Goal: Task Accomplishment & Management: Use online tool/utility

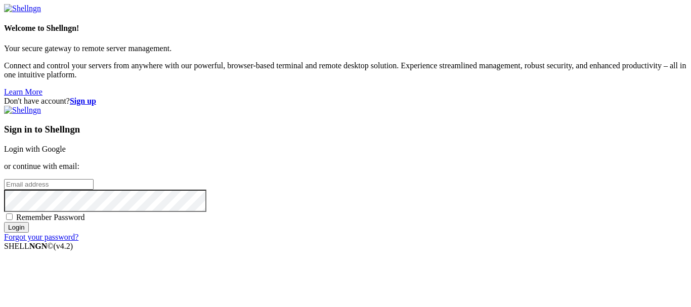
click at [66, 145] on link "Login with Google" at bounding box center [35, 149] width 62 height 9
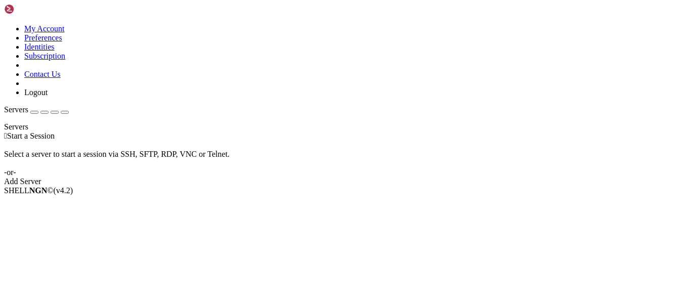
click at [350, 141] on div "Select a server to start a session via SSH, SFTP, RDP, VNC or Telnet. -or-" at bounding box center [345, 159] width 683 height 36
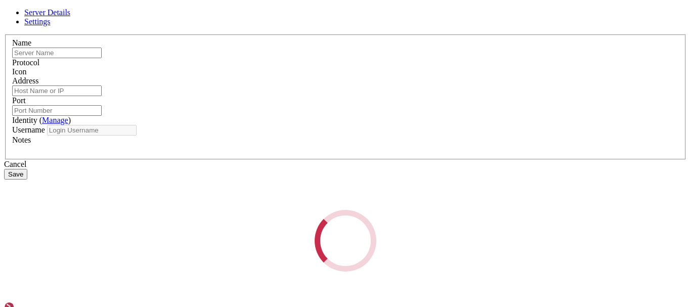
type input "rdpstarry"
type input "[DOMAIN_NAME]"
type input "3389"
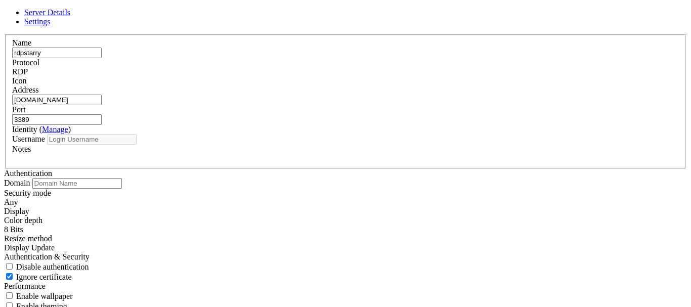
type input "Administrator"
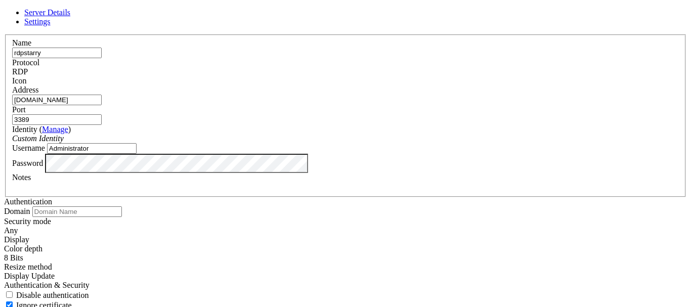
click at [28, 72] on span "RDP" at bounding box center [20, 71] width 16 height 9
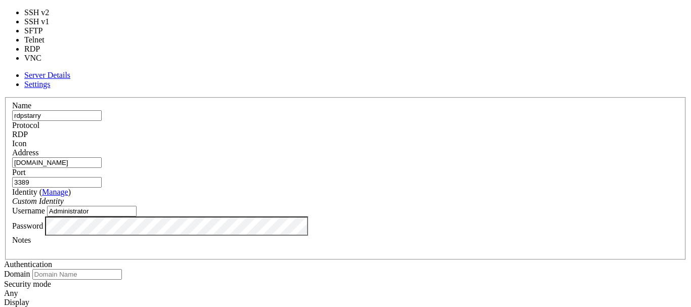
type input "5900"
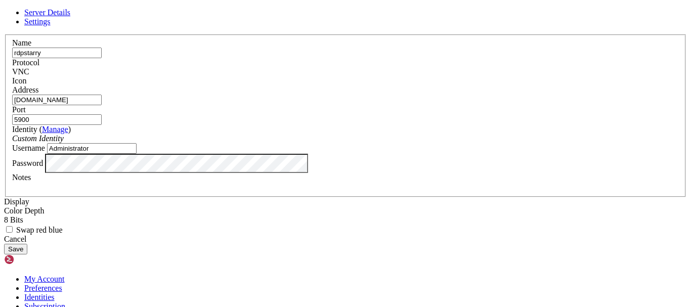
click at [137, 154] on input "Administrator" at bounding box center [92, 148] width 90 height 11
click at [27, 255] on button "Save" at bounding box center [15, 249] width 23 height 11
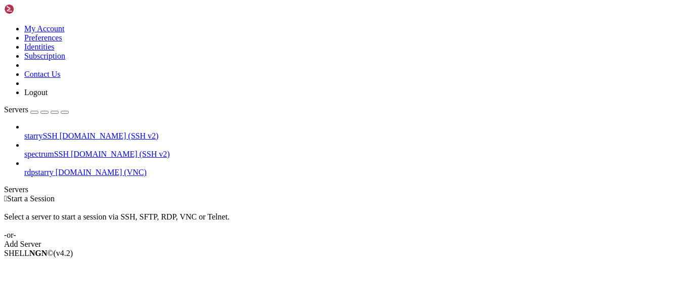
click at [69, 168] on span "[DOMAIN_NAME] (VNC)" at bounding box center [101, 172] width 91 height 9
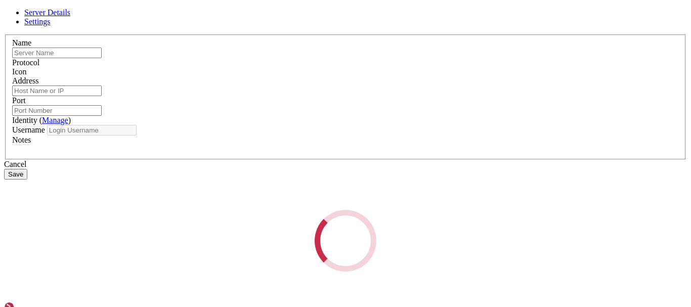
type input "rdpstarry"
type input "[DOMAIN_NAME]"
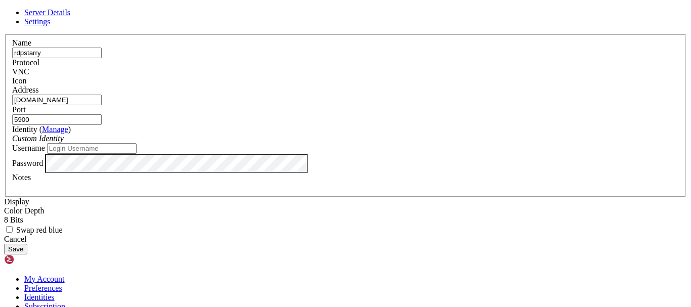
click at [102, 114] on input "5900" at bounding box center [57, 119] width 90 height 11
type input "5901"
click at [27, 255] on button "Save" at bounding box center [15, 249] width 23 height 11
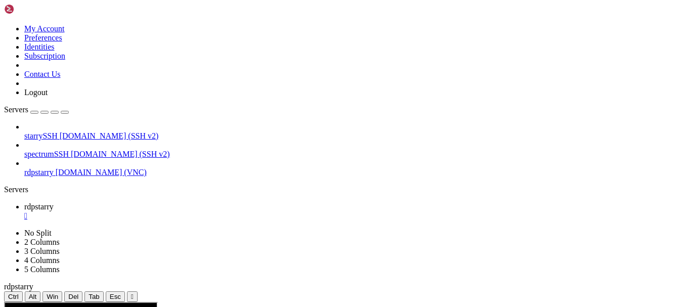
click at [46, 150] on link "spectrumSSH [DOMAIN_NAME] (SSH v2)" at bounding box center [355, 154] width 663 height 9
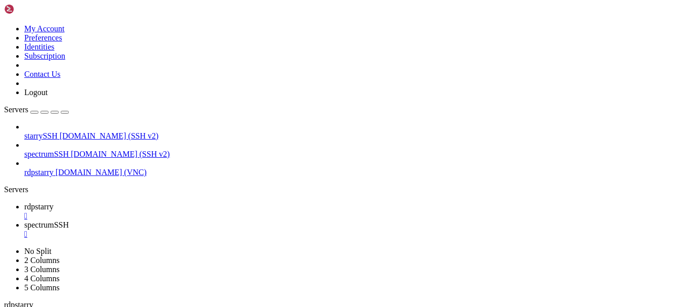
click at [56, 168] on span "[DOMAIN_NAME] (VNC)" at bounding box center [101, 172] width 91 height 9
click at [262, 230] on div "" at bounding box center [355, 234] width 663 height 9
click at [182, 212] on div "" at bounding box center [355, 216] width 663 height 9
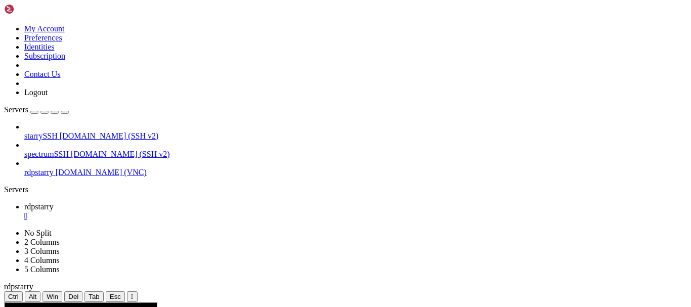
click at [182, 212] on div "" at bounding box center [355, 216] width 663 height 9
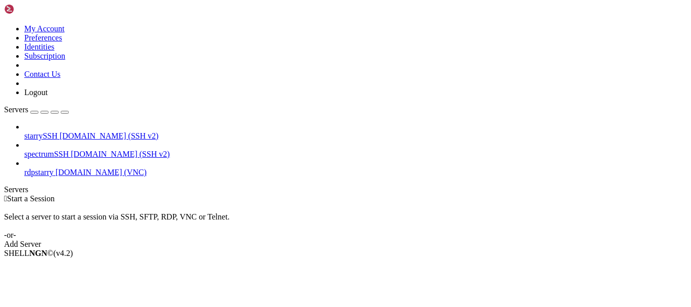
click at [62, 168] on span "[DOMAIN_NAME] (VNC)" at bounding box center [101, 172] width 91 height 9
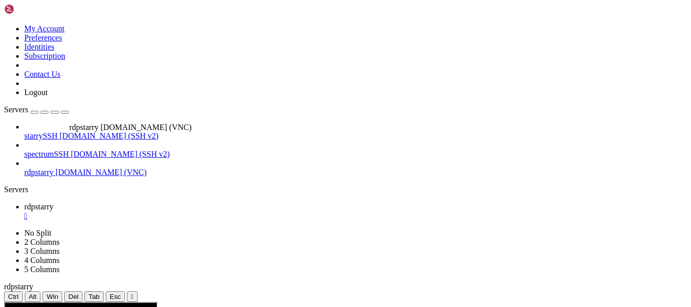
drag, startPoint x: 62, startPoint y: 121, endPoint x: 67, endPoint y: 118, distance: 5.9
click at [67, 168] on span "[DOMAIN_NAME] (VNC)" at bounding box center [101, 172] width 91 height 9
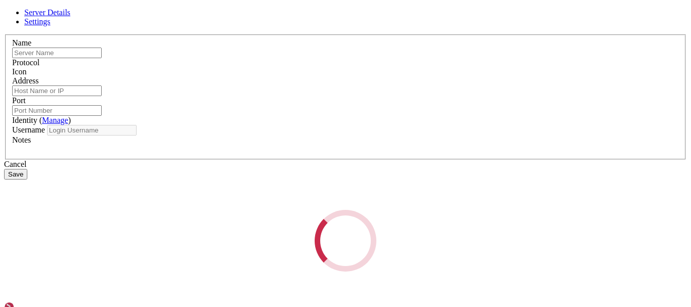
type input "rdpstarry"
type input "[DOMAIN_NAME]"
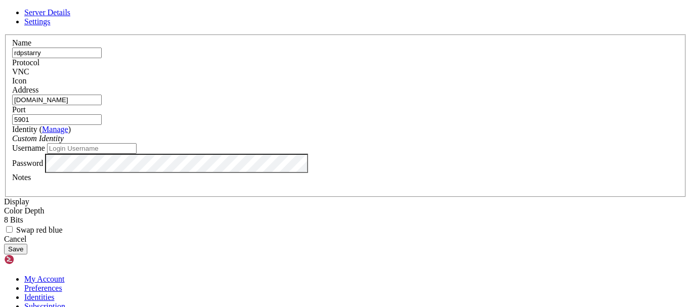
click at [102, 114] on input "5901" at bounding box center [57, 119] width 90 height 11
type input "5900"
click at [27, 255] on button "Save" at bounding box center [15, 249] width 23 height 11
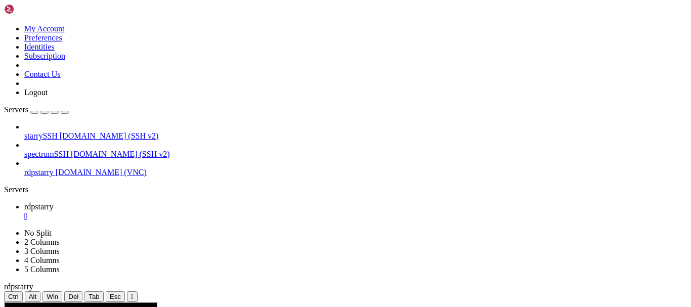
click at [54, 168] on span "rdpstarry" at bounding box center [38, 172] width 29 height 9
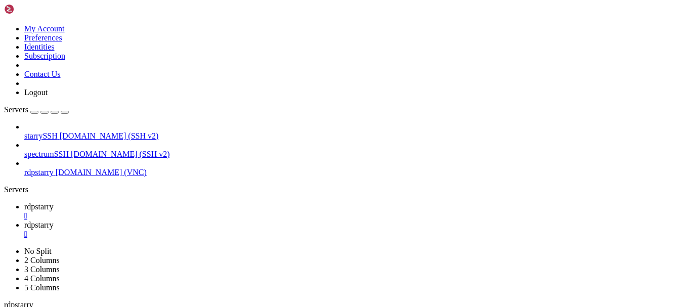
scroll to position [0, 0]
click at [181, 212] on div "" at bounding box center [355, 216] width 663 height 9
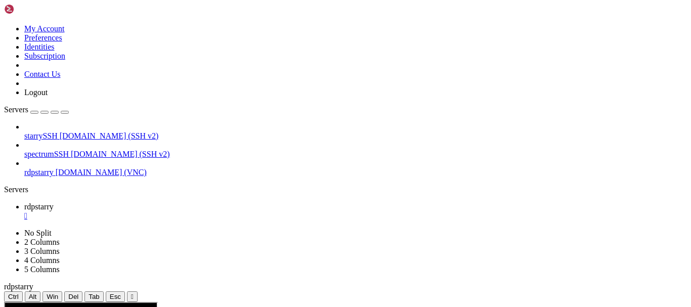
click at [184, 212] on div "" at bounding box center [355, 216] width 663 height 9
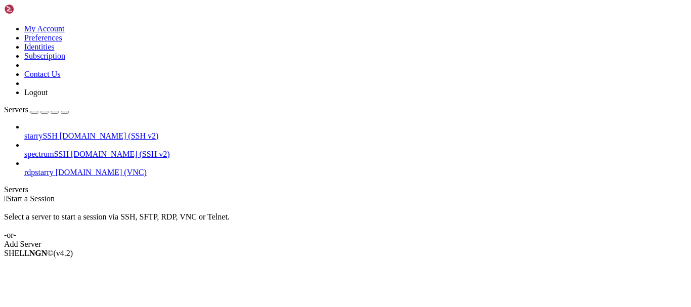
click at [60, 132] on span "[DOMAIN_NAME] (SSH v2)" at bounding box center [109, 136] width 99 height 9
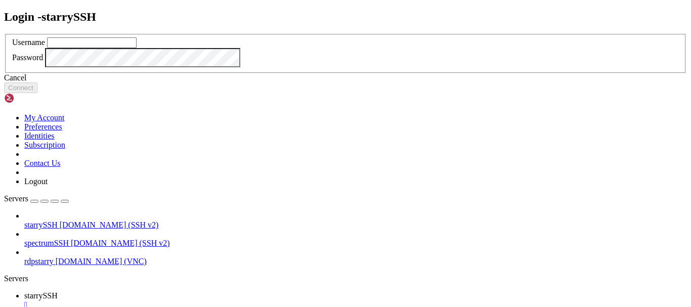
click at [137, 48] on input "text" at bounding box center [92, 42] width 90 height 11
type input "redji"
click button "Connect" at bounding box center [20, 87] width 33 height 11
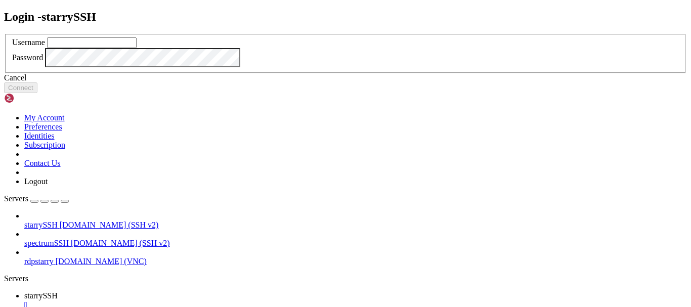
click at [137, 48] on input "text" at bounding box center [92, 42] width 90 height 11
type input "Administrator"
click button "Connect" at bounding box center [20, 87] width 33 height 11
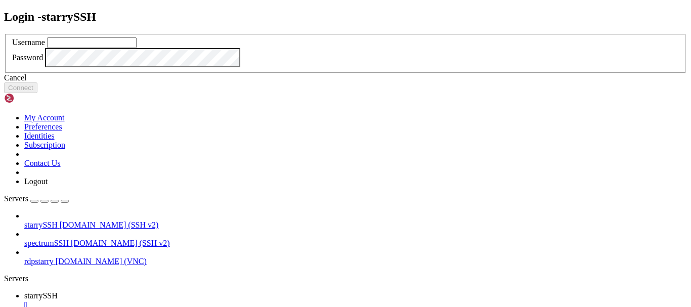
click at [137, 48] on input "text" at bounding box center [92, 42] width 90 height 11
click at [4, 34] on icon at bounding box center [4, 34] width 0 height 0
